Goal: Task Accomplishment & Management: Use online tool/utility

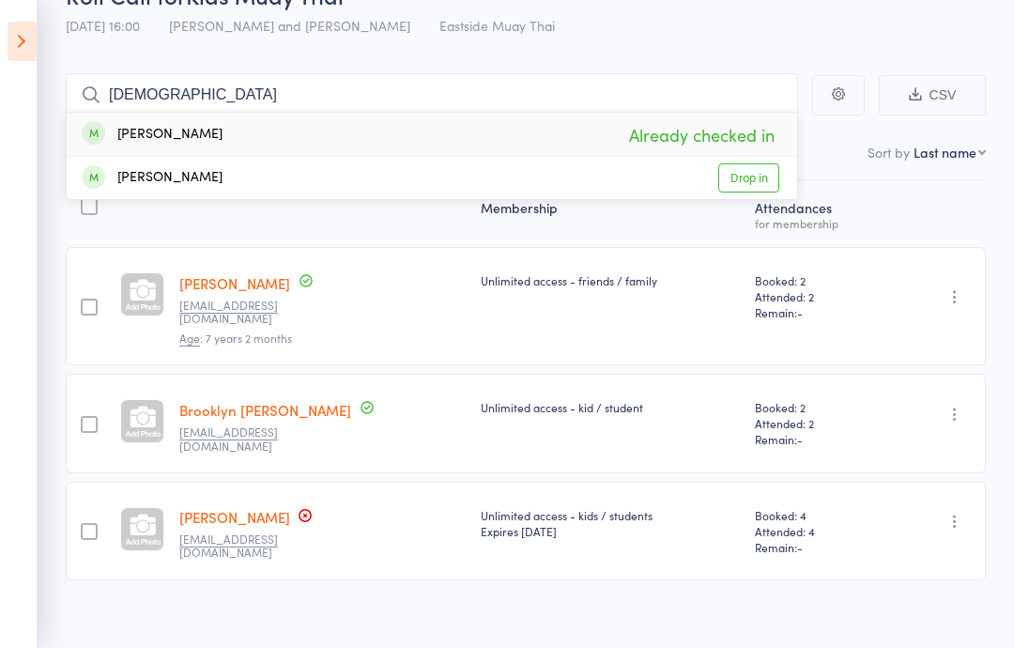
type input "[DEMOGRAPHIC_DATA]"
click at [753, 34] on div "Roll Call for Kids Muay Thai [DATE] 16:00 [PERSON_NAME] and [PERSON_NAME] Muay …" at bounding box center [532, 12] width 932 height 66
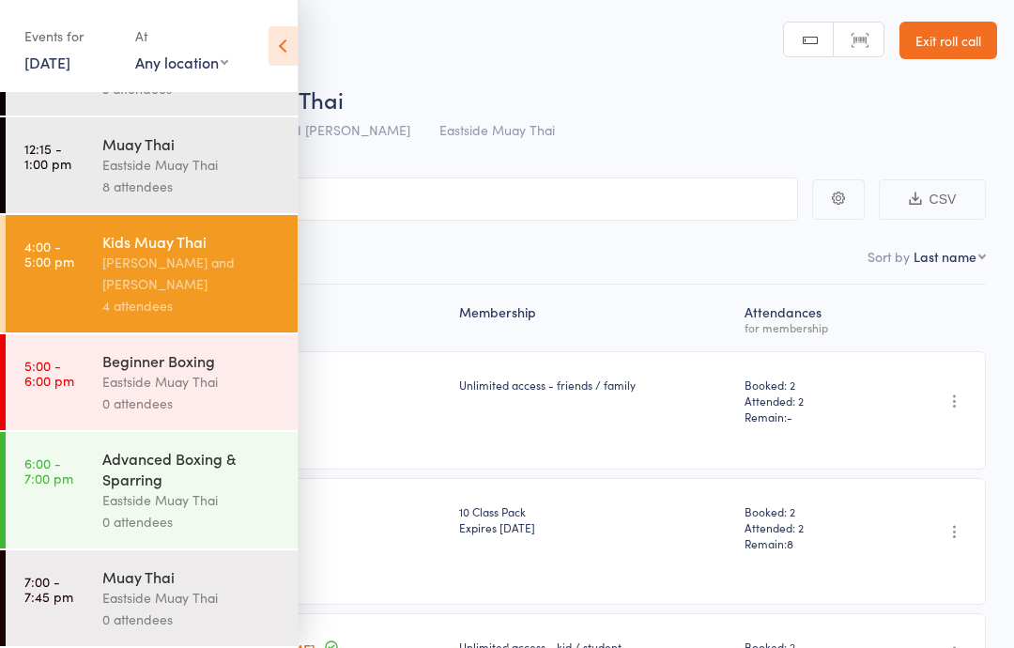
scroll to position [185, 0]
click at [228, 403] on div "0 attendees" at bounding box center [191, 404] width 179 height 22
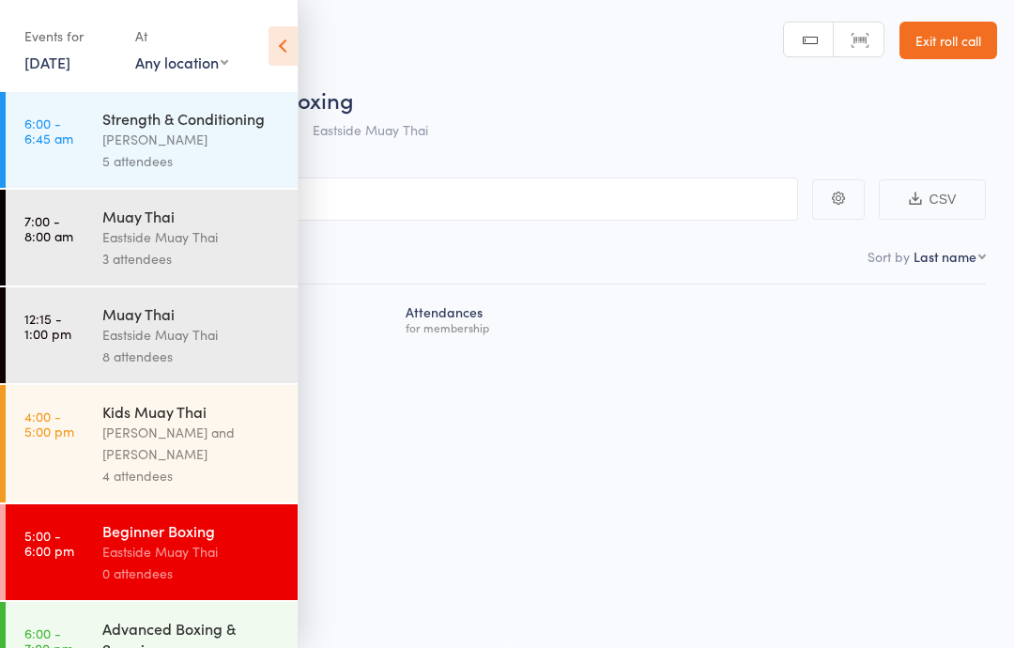
click at [272, 39] on icon at bounding box center [283, 45] width 29 height 39
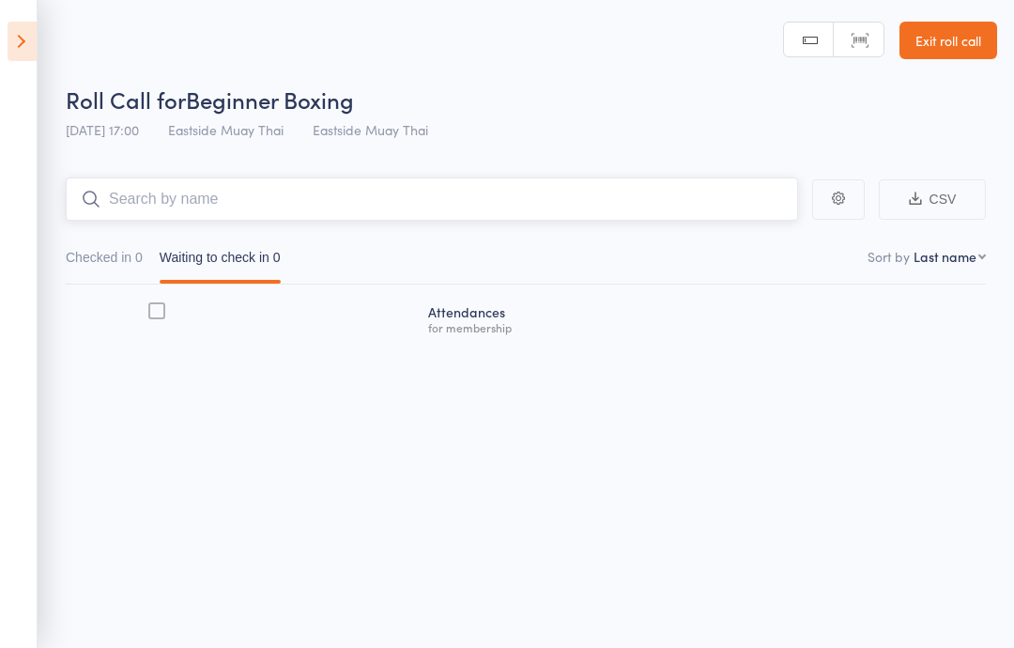
click at [193, 201] on input "search" at bounding box center [432, 199] width 733 height 43
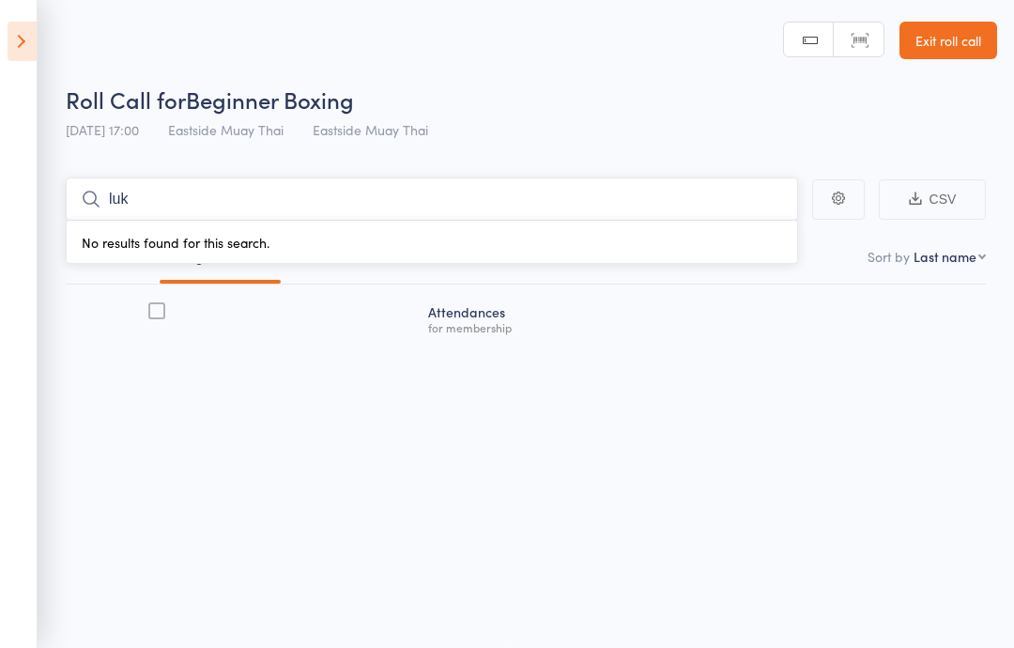
type input "luke"
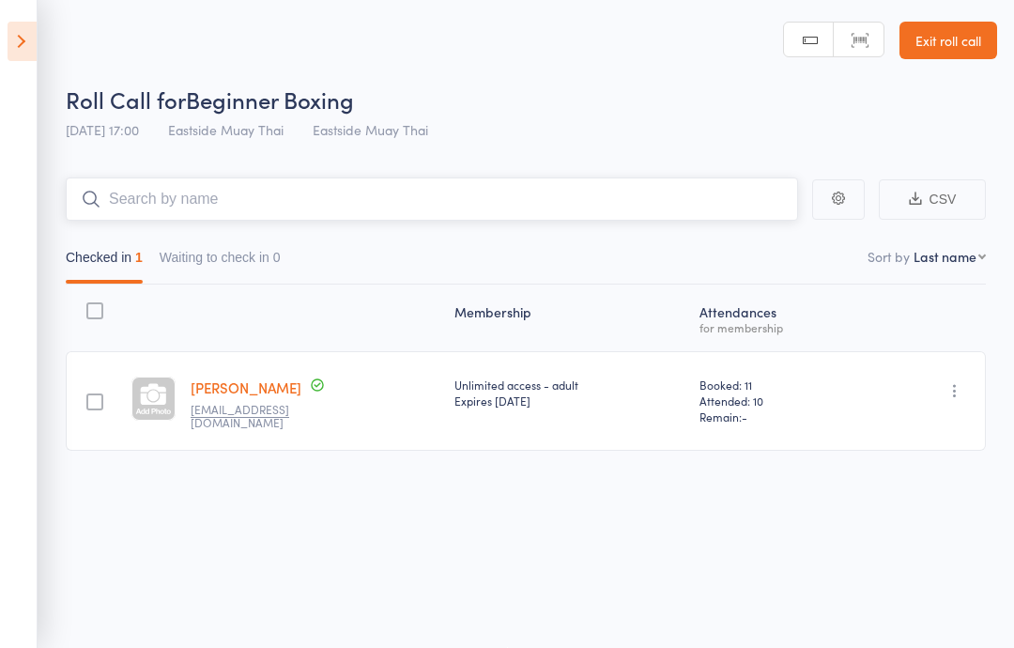
click at [329, 193] on input "search" at bounding box center [432, 199] width 733 height 43
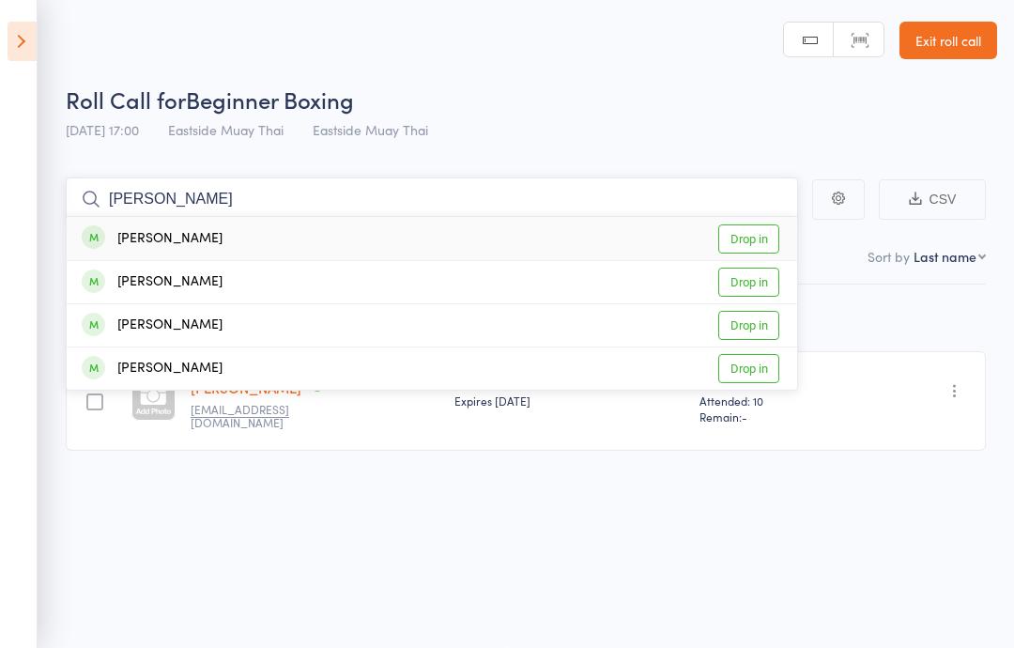
type input "[PERSON_NAME]"
click at [203, 241] on div "[PERSON_NAME] Drop in" at bounding box center [432, 238] width 731 height 43
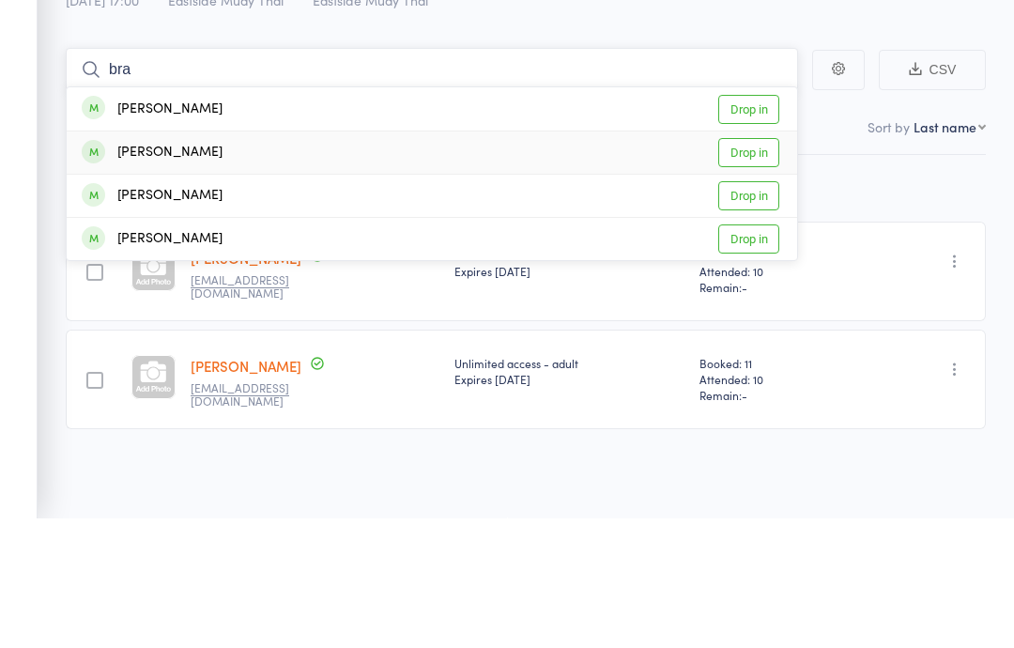
type input "bra"
click at [262, 261] on div "[PERSON_NAME] Drop in" at bounding box center [432, 282] width 731 height 42
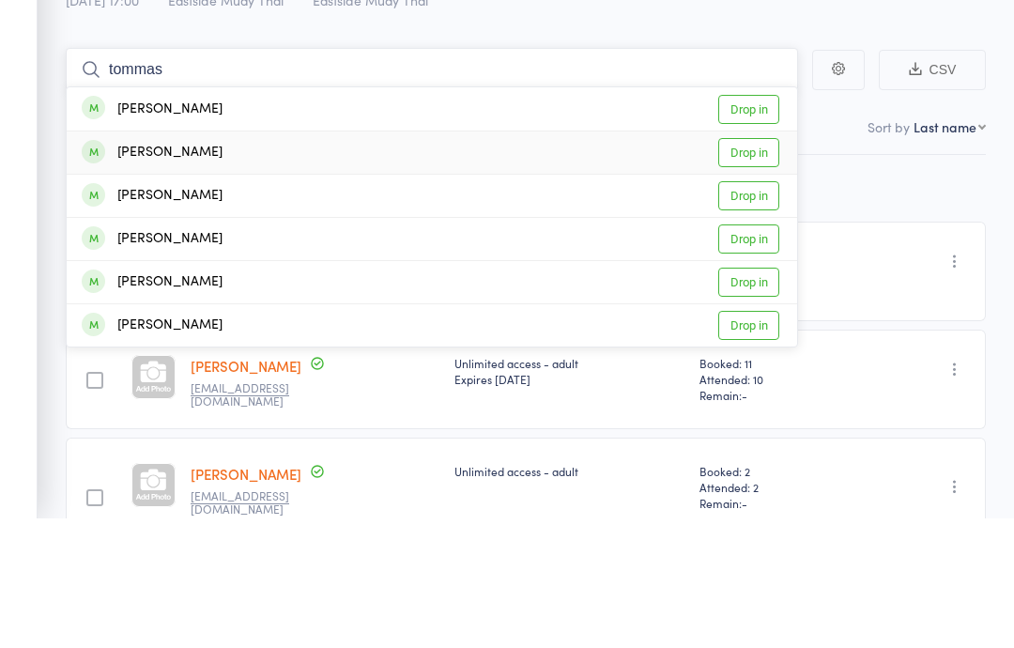
type input "tommas"
click at [282, 261] on div "[PERSON_NAME] Drop in" at bounding box center [432, 282] width 731 height 42
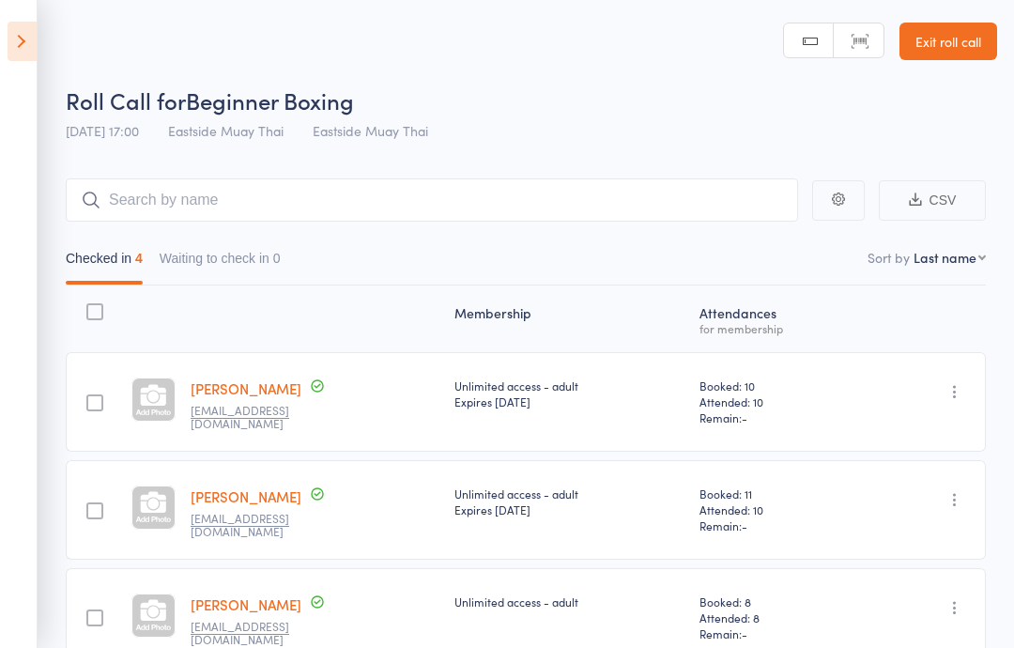
click at [29, 58] on icon at bounding box center [22, 41] width 29 height 39
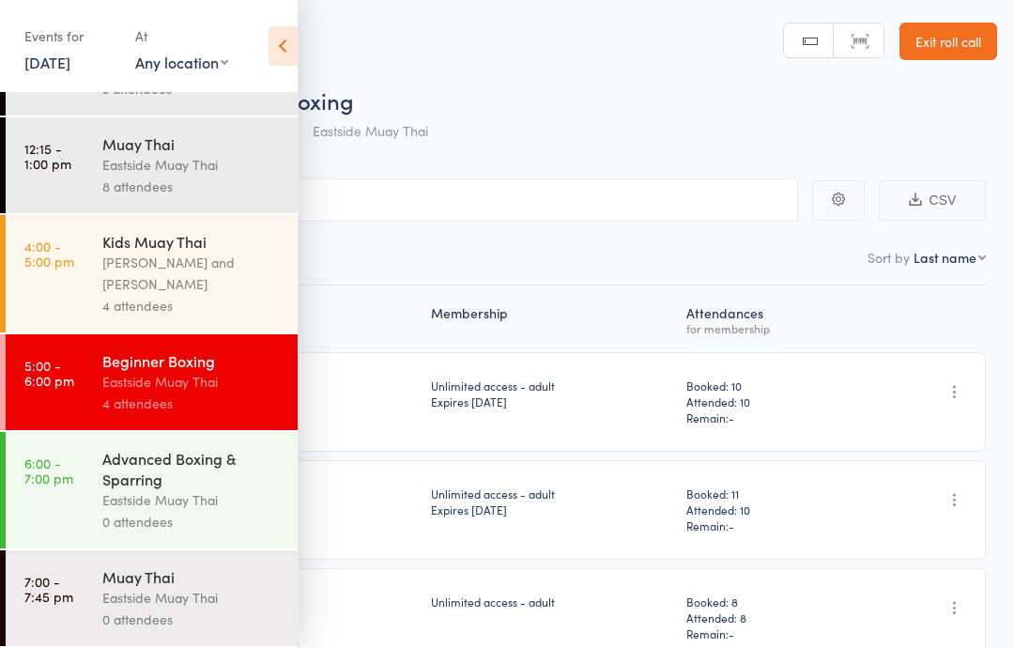
scroll to position [185, 0]
click at [271, 40] on icon at bounding box center [283, 45] width 29 height 39
